Goal: Find specific page/section: Find specific page/section

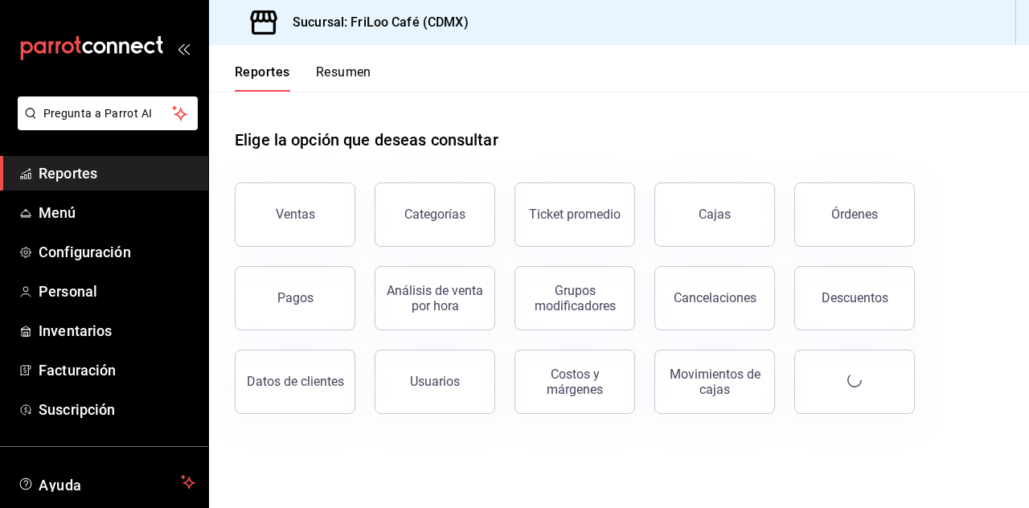
click at [299, 213] on div "Ventas" at bounding box center [295, 214] width 39 height 15
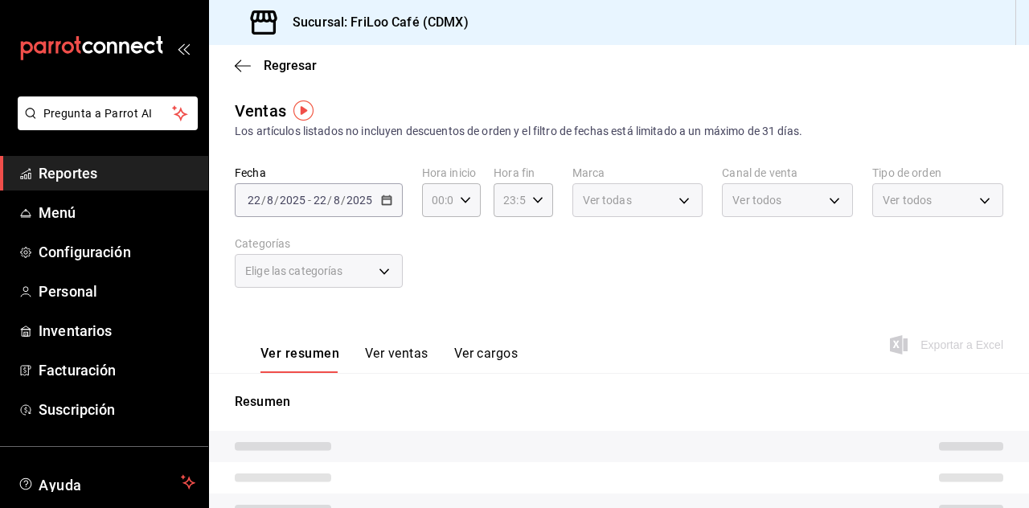
click at [256, 62] on span "Regresar" at bounding box center [276, 65] width 82 height 15
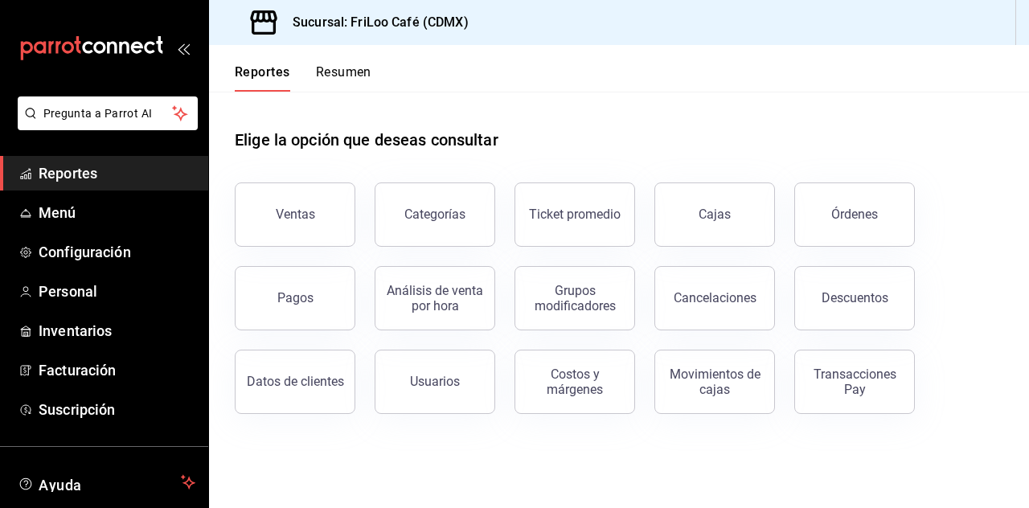
click at [841, 393] on div "Transacciones Pay" at bounding box center [855, 382] width 100 height 31
